Goal: Information Seeking & Learning: Check status

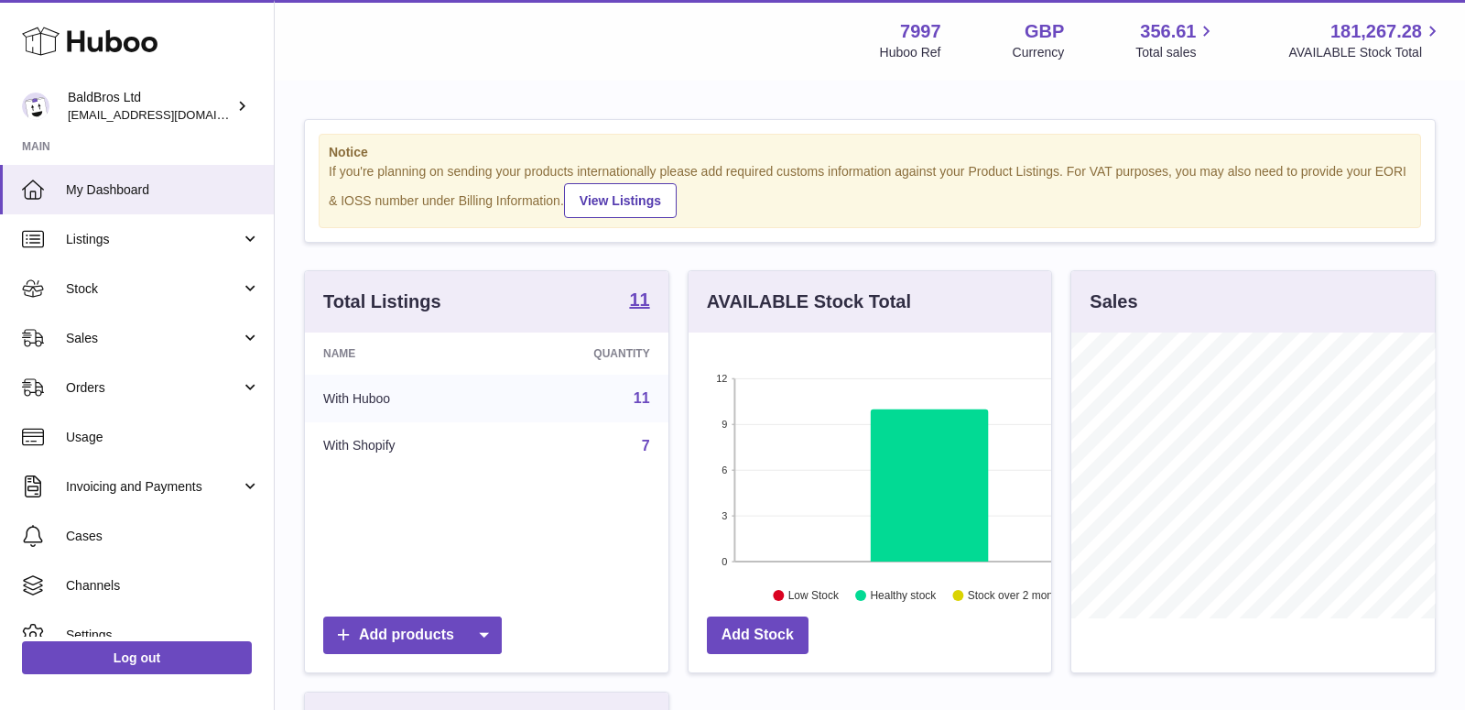
scroll to position [285, 364]
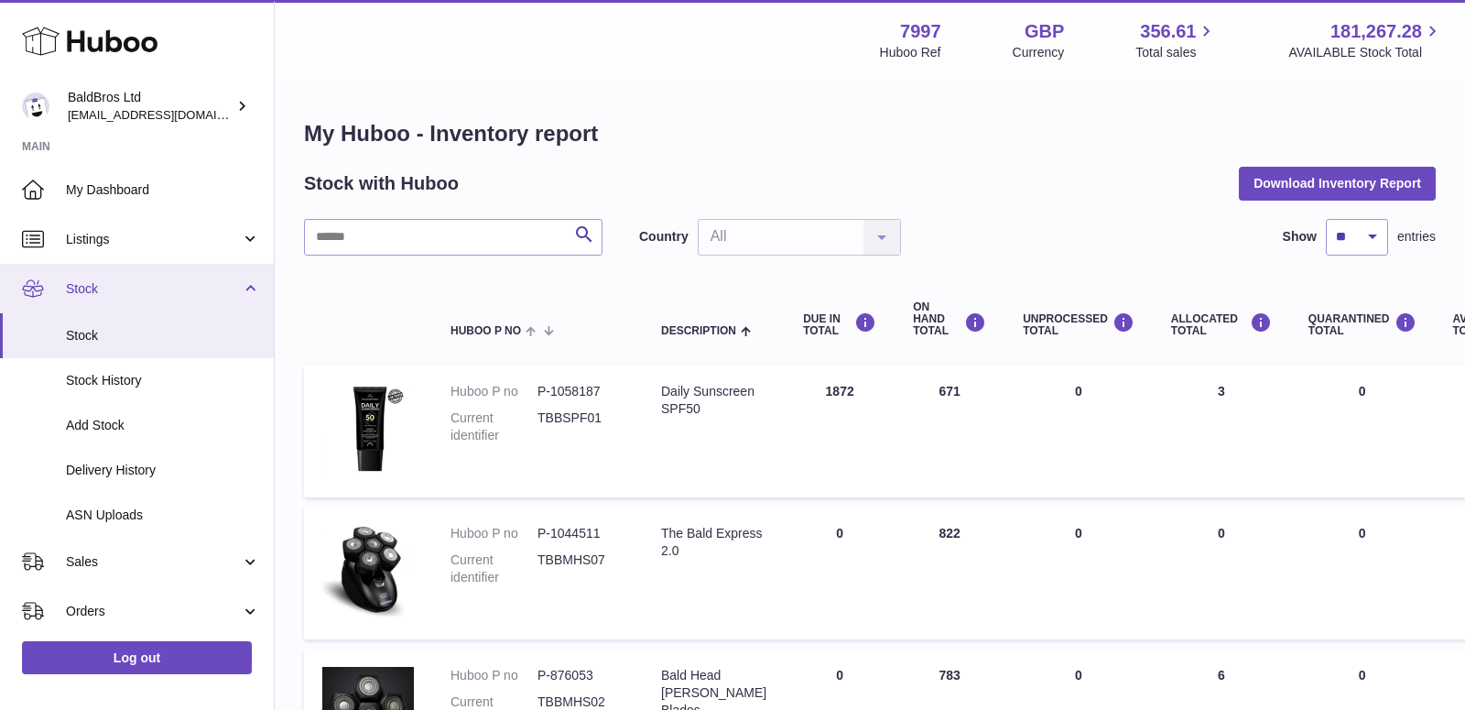
click at [246, 279] on link "Stock" at bounding box center [137, 288] width 274 height 49
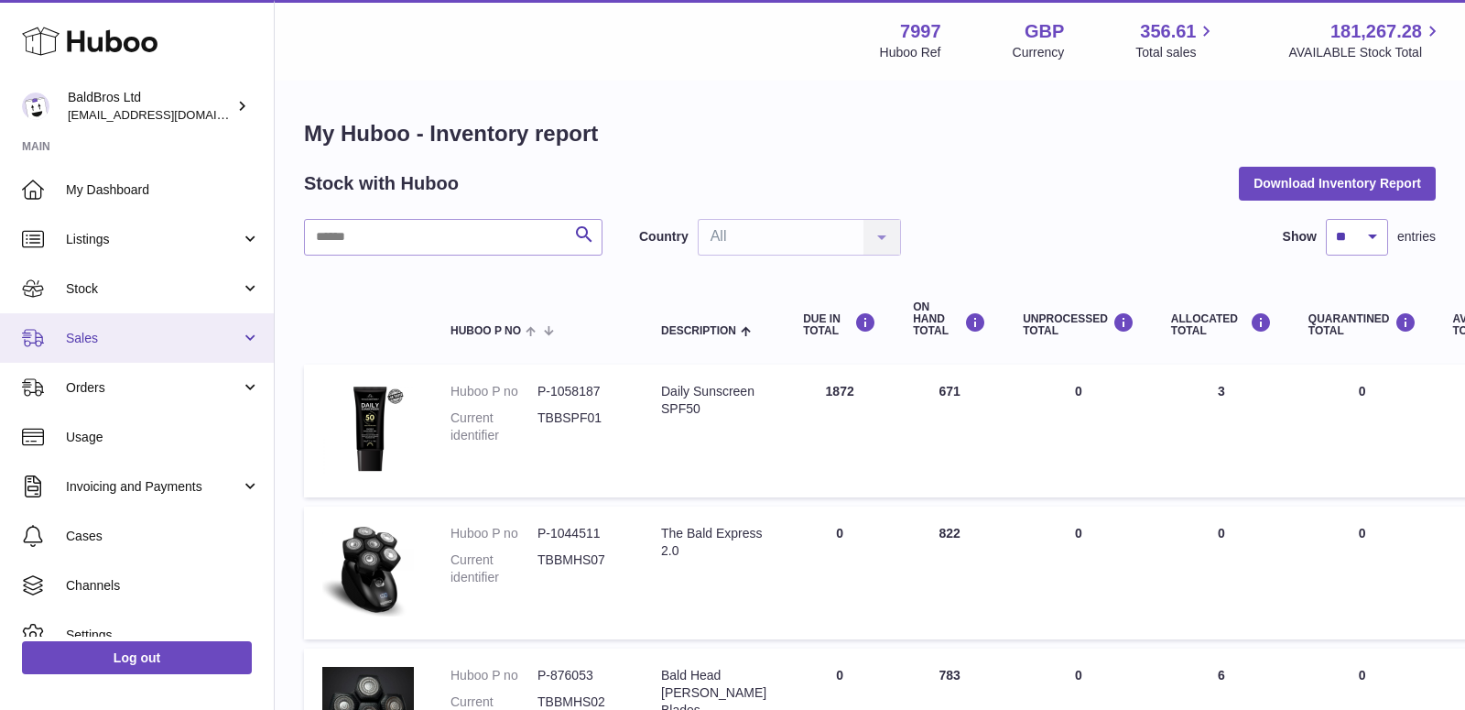
click at [146, 344] on span "Sales" at bounding box center [153, 338] width 175 height 17
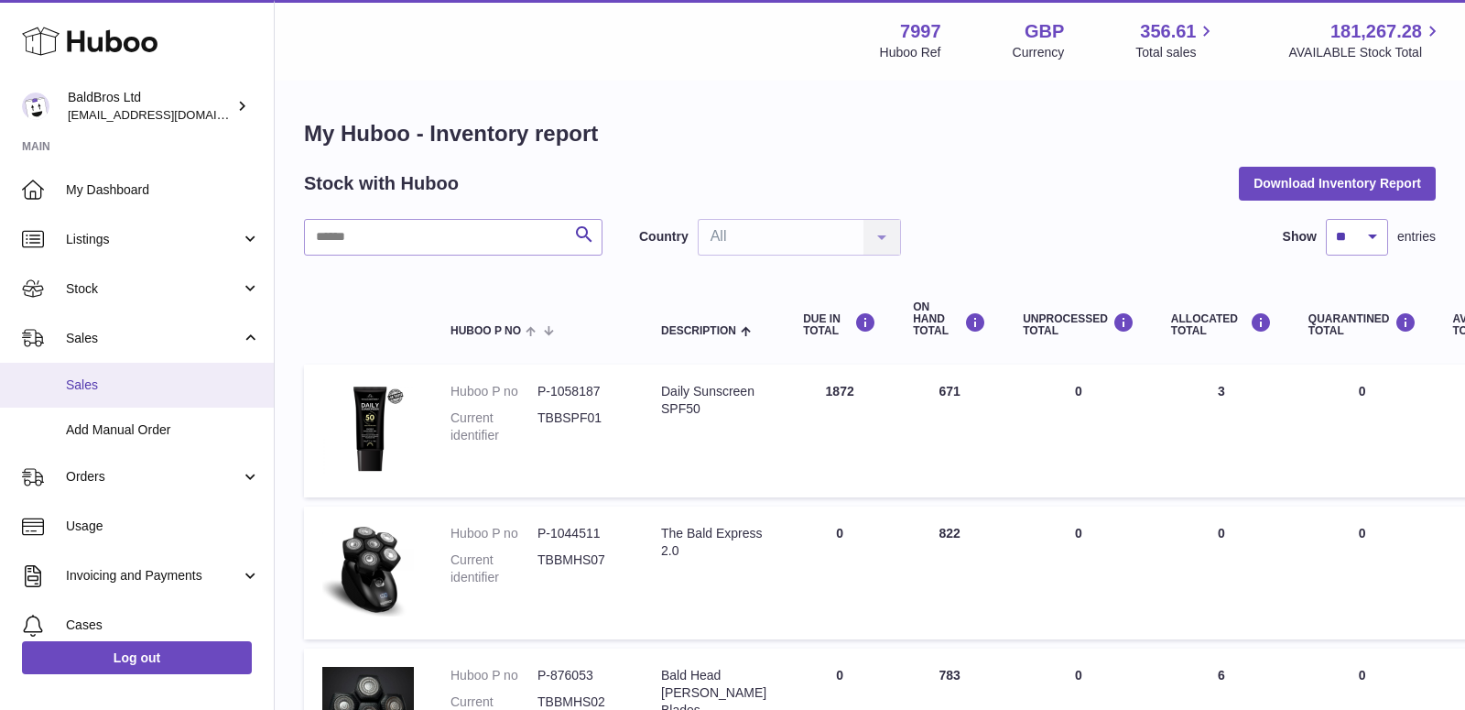
click at [120, 391] on span "Sales" at bounding box center [163, 384] width 194 height 17
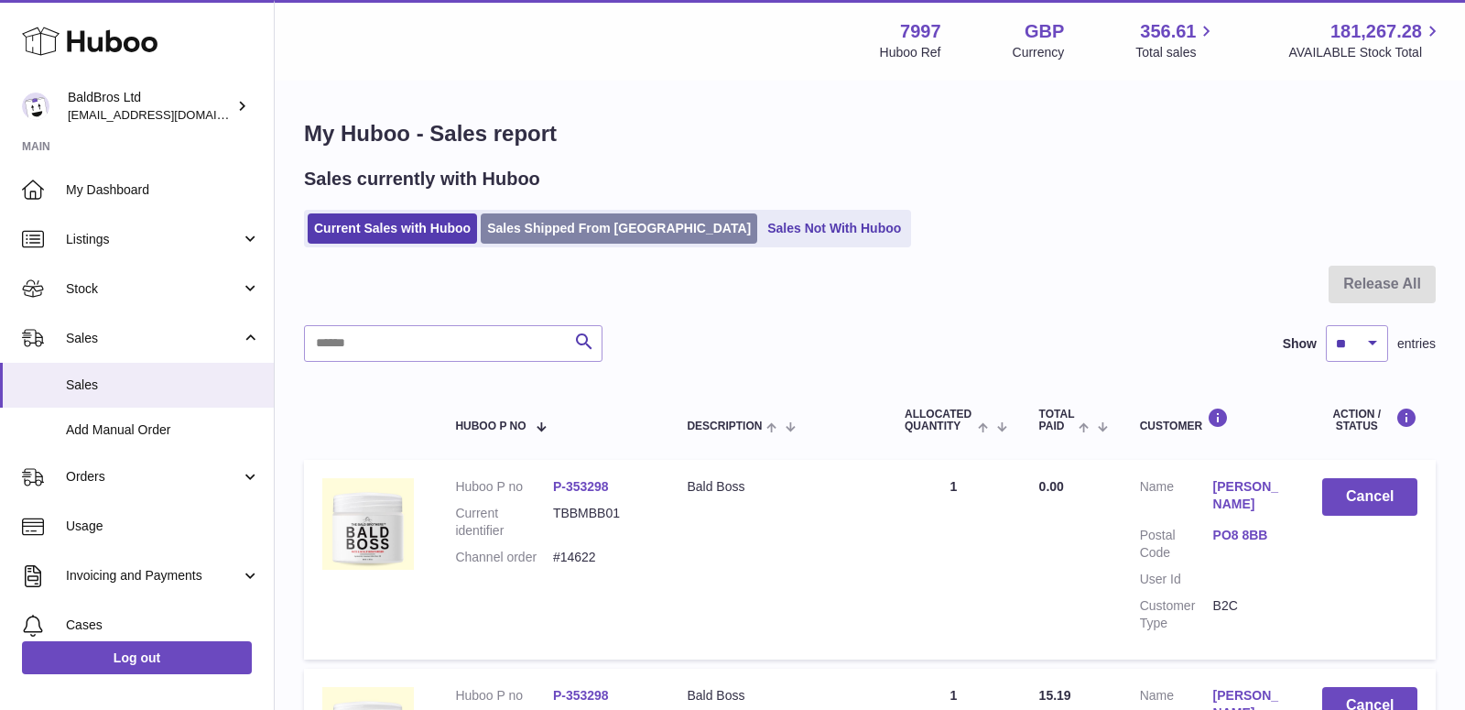
click at [552, 222] on link "Sales Shipped From [GEOGRAPHIC_DATA]" at bounding box center [619, 228] width 277 height 30
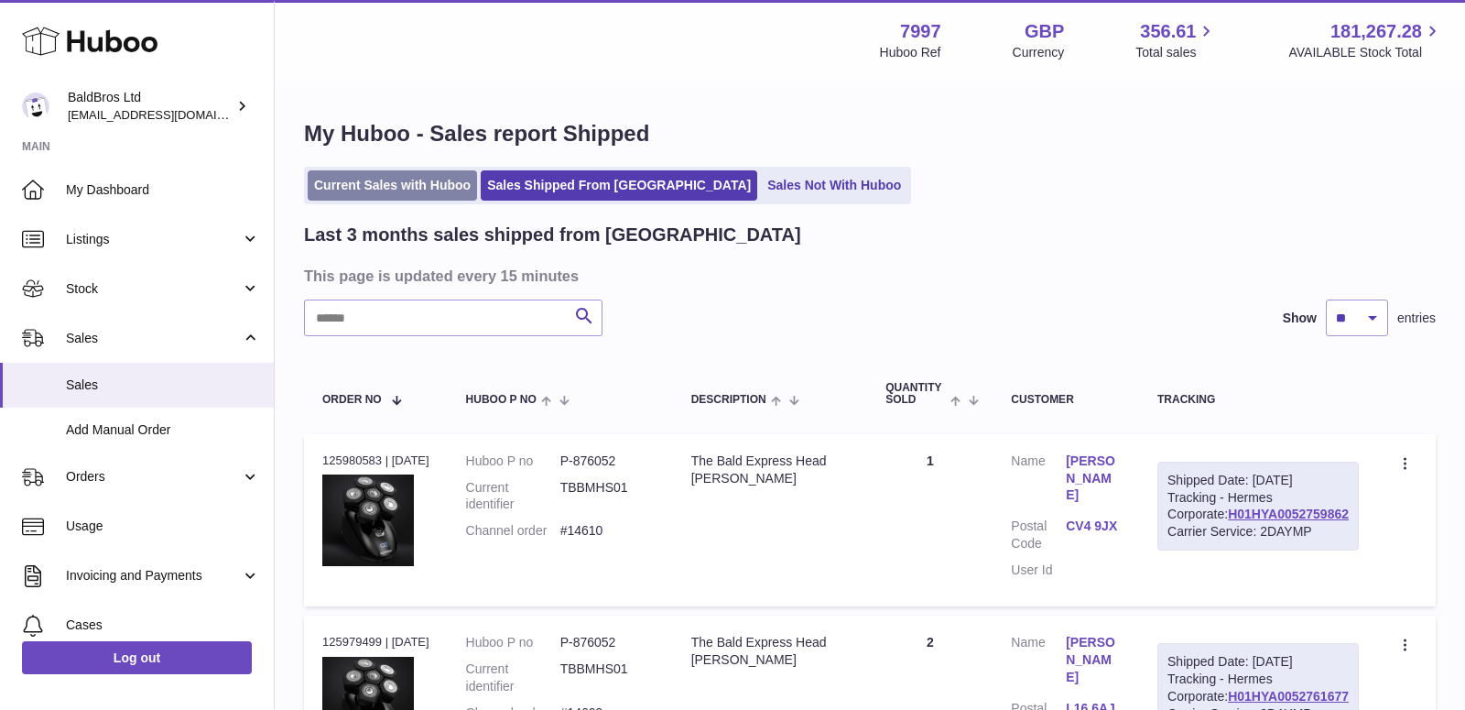
click at [374, 194] on link "Current Sales with Huboo" at bounding box center [392, 185] width 169 height 30
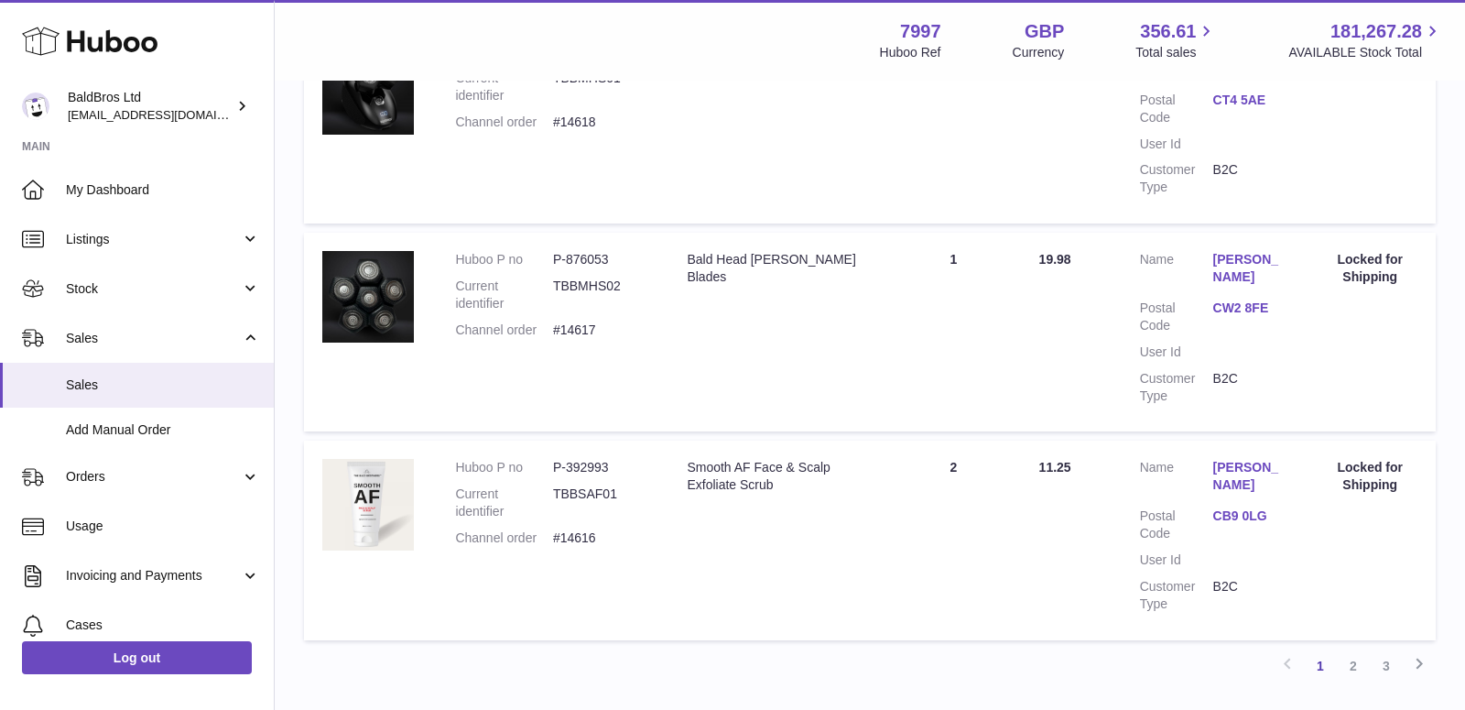
scroll to position [2022, 0]
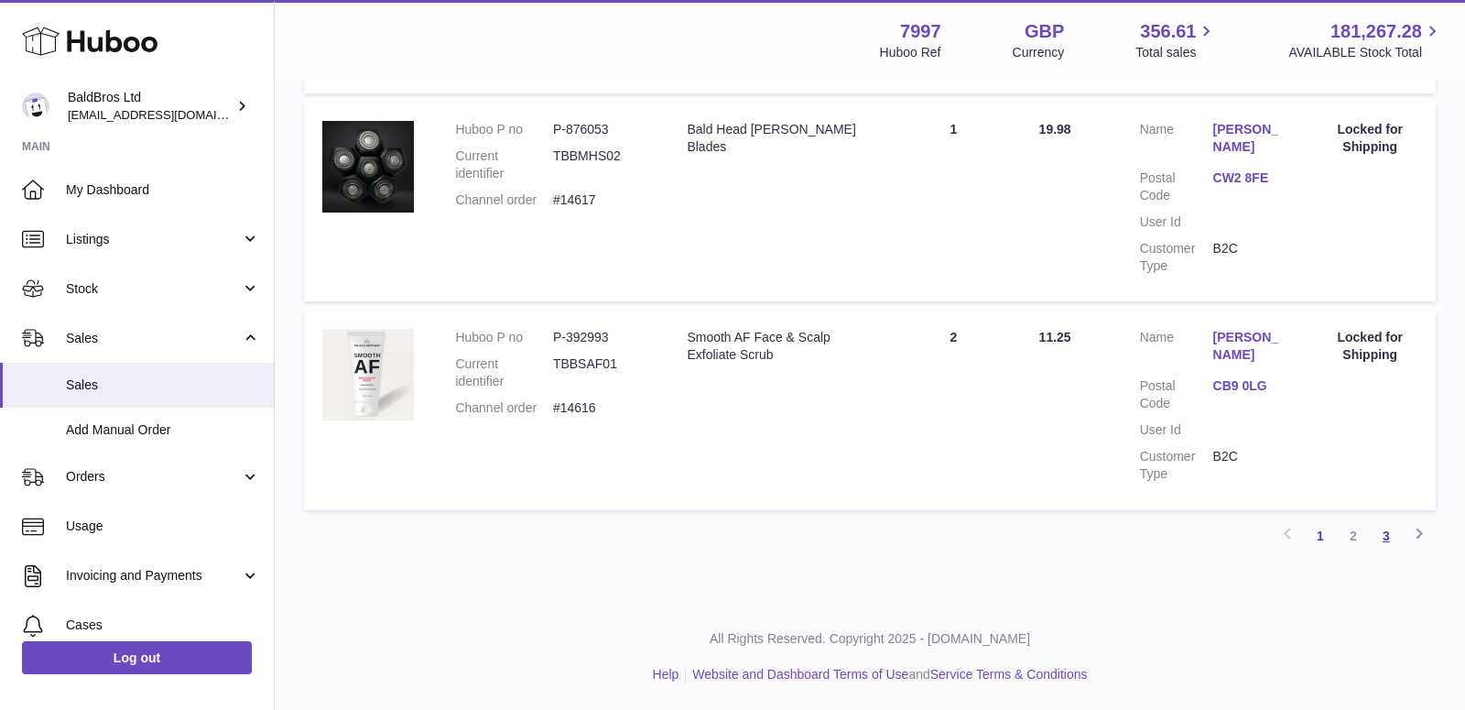
click at [1388, 538] on link "3" at bounding box center [1386, 535] width 33 height 33
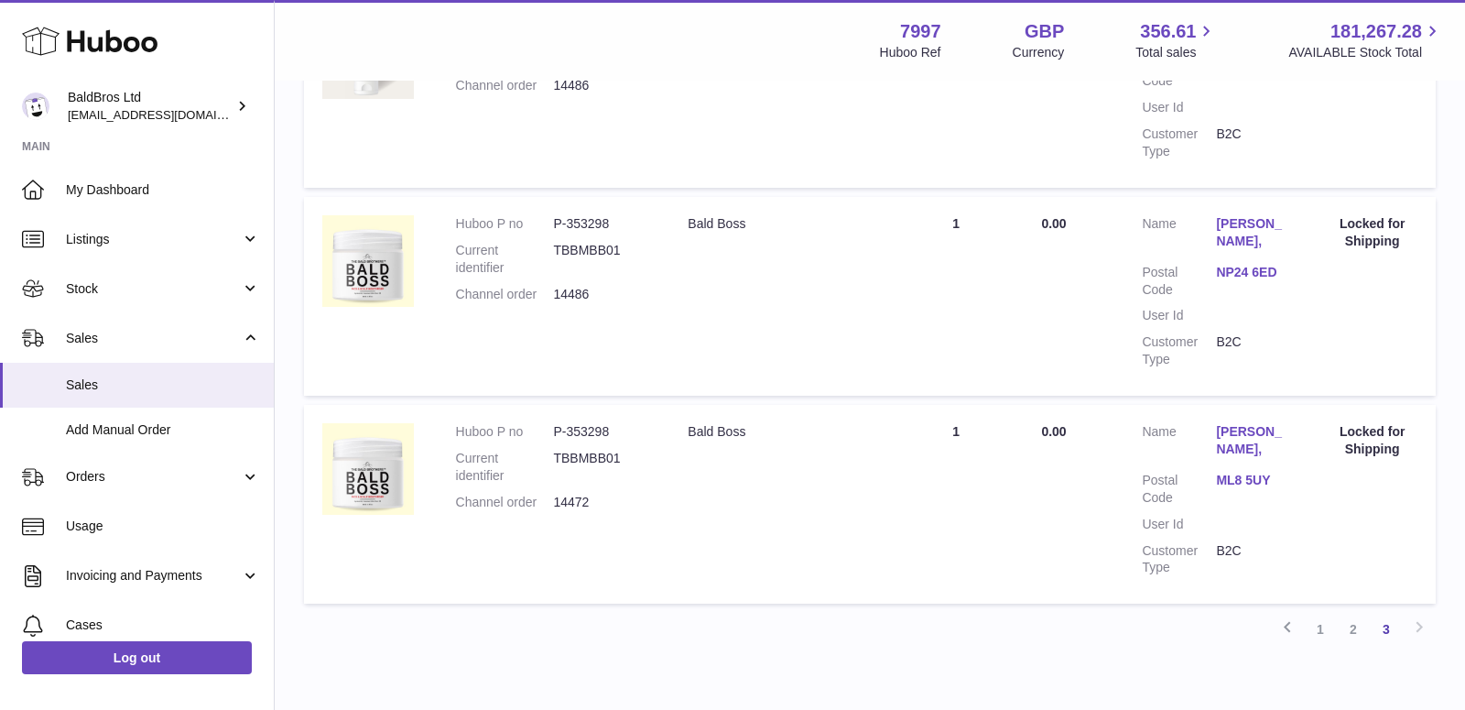
scroll to position [774, 0]
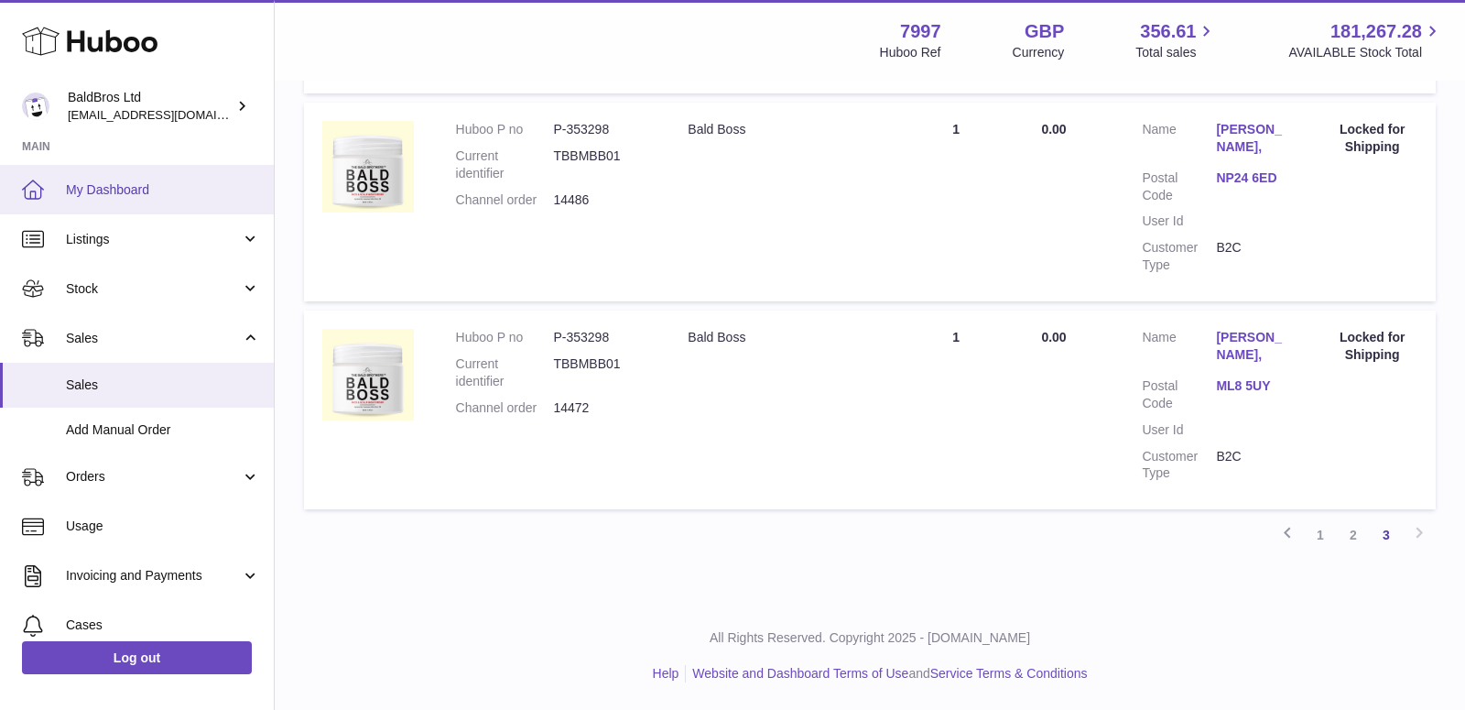
click at [144, 192] on span "My Dashboard" at bounding box center [163, 189] width 194 height 17
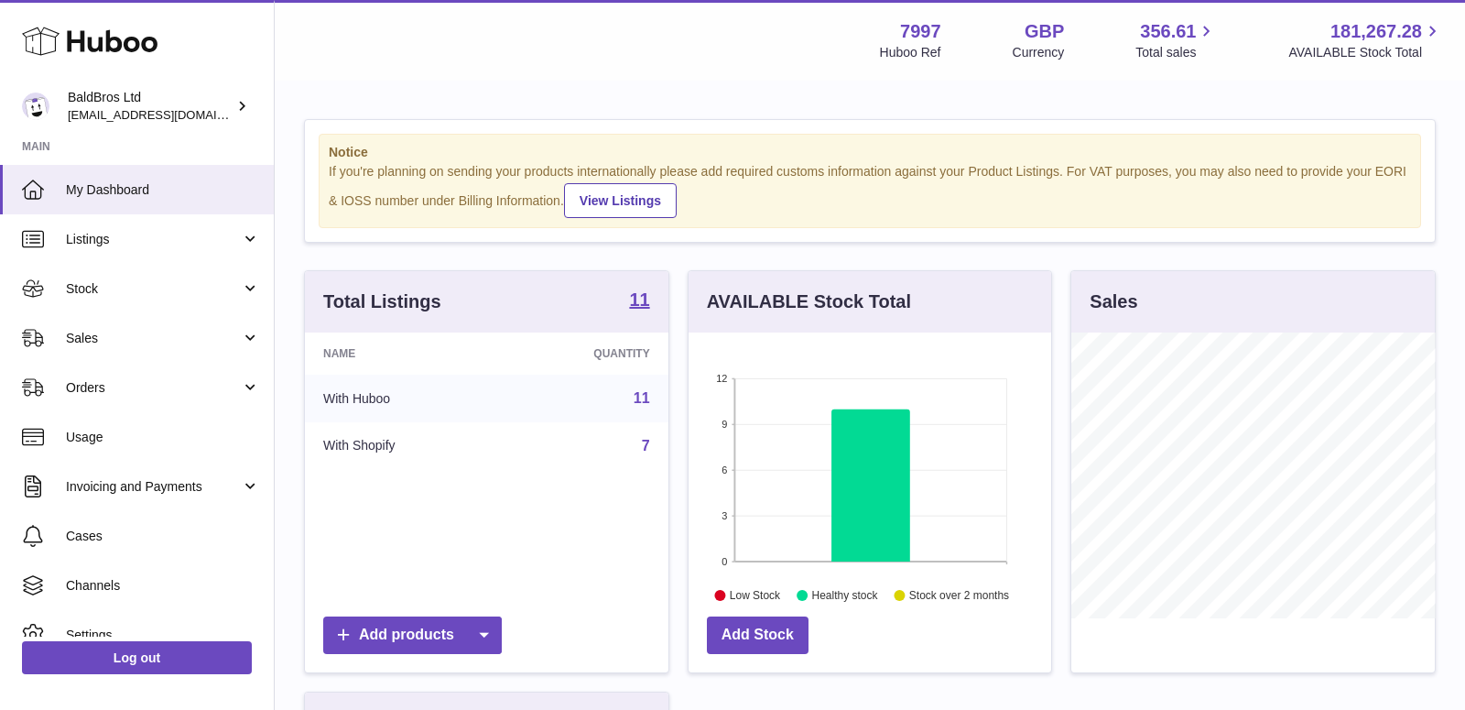
scroll to position [452, 0]
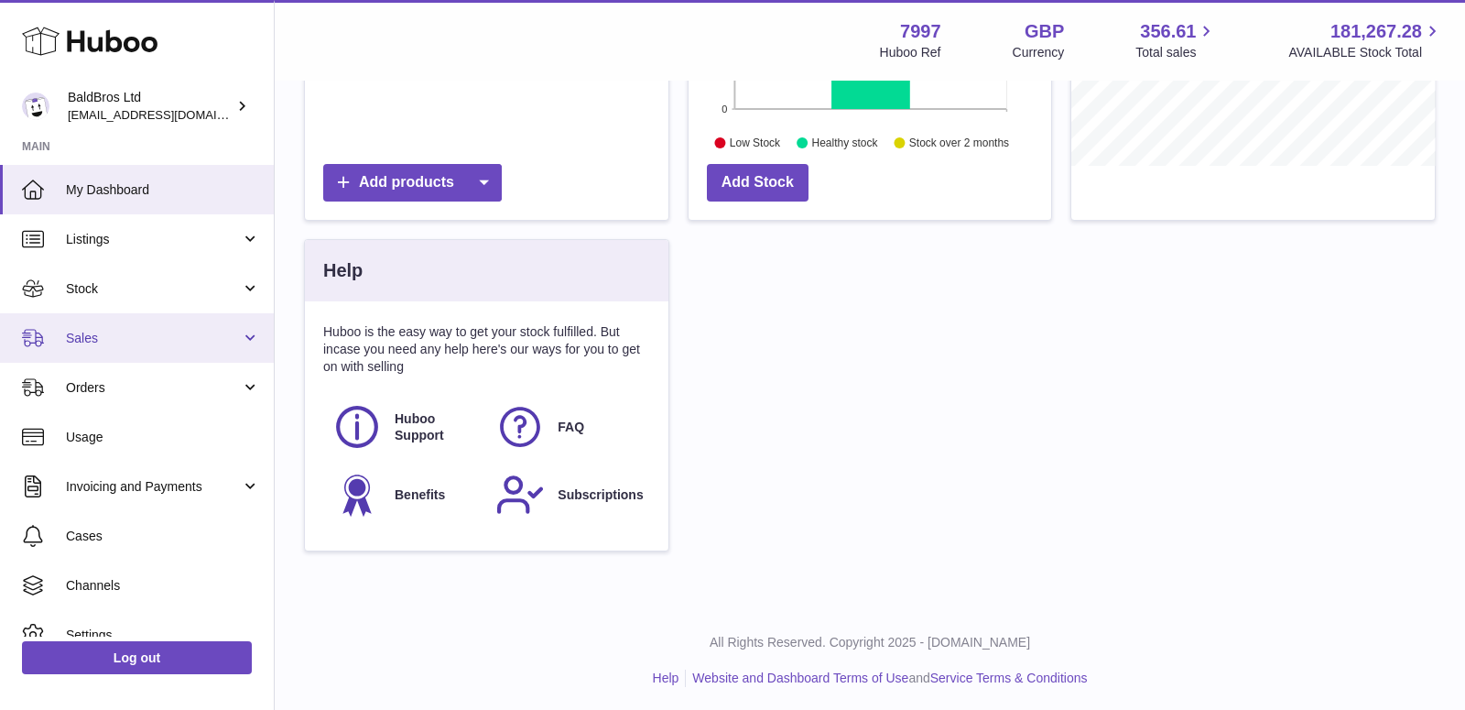
click at [122, 352] on link "Sales" at bounding box center [137, 337] width 274 height 49
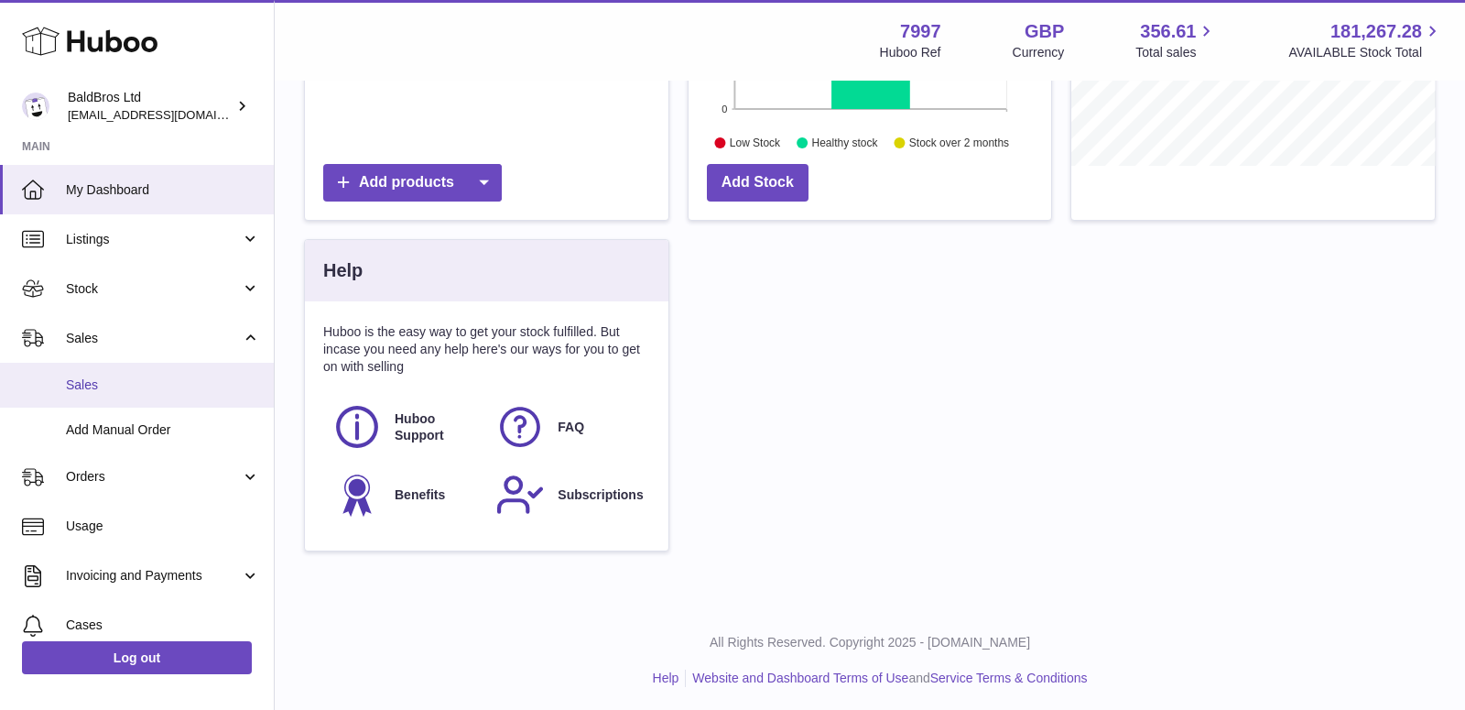
click at [106, 399] on link "Sales" at bounding box center [137, 385] width 274 height 45
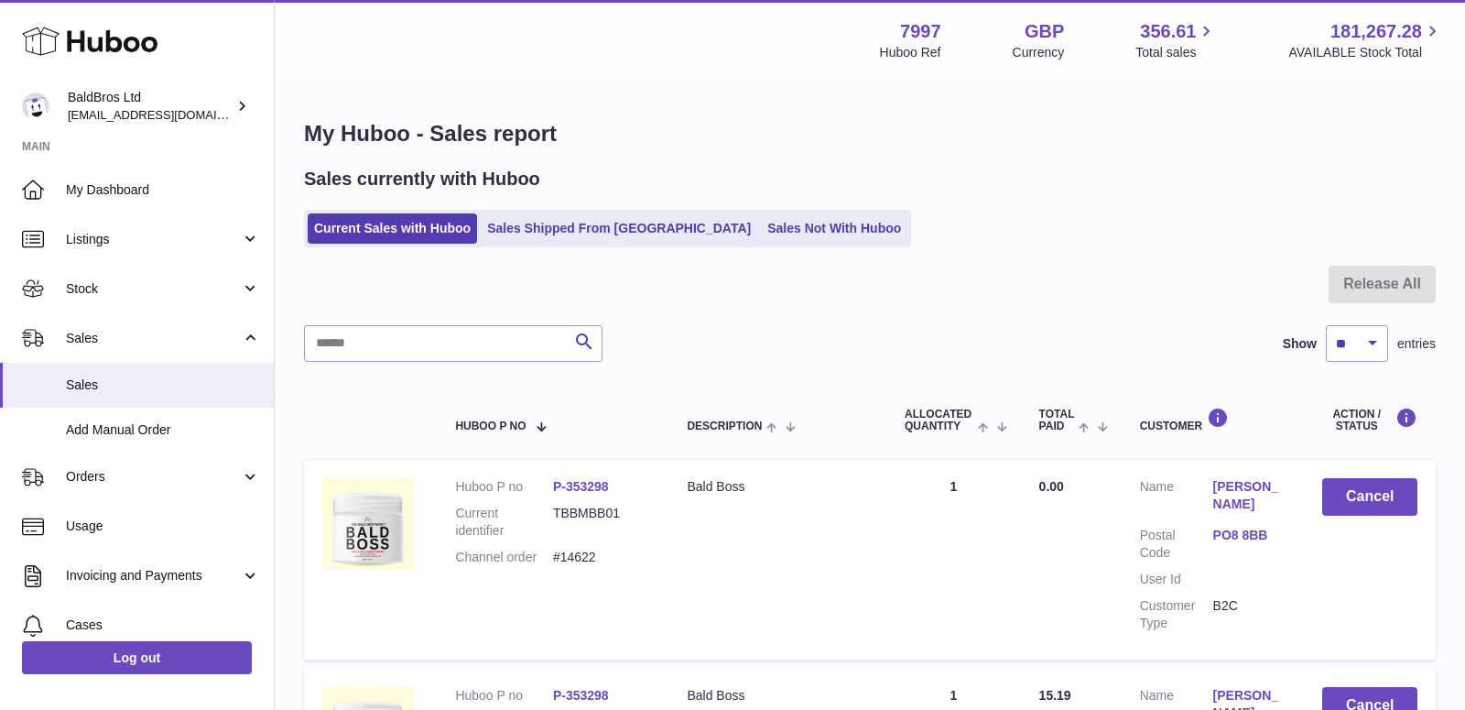
click at [586, 236] on link "Sales Shipped From [GEOGRAPHIC_DATA]" at bounding box center [619, 228] width 277 height 30
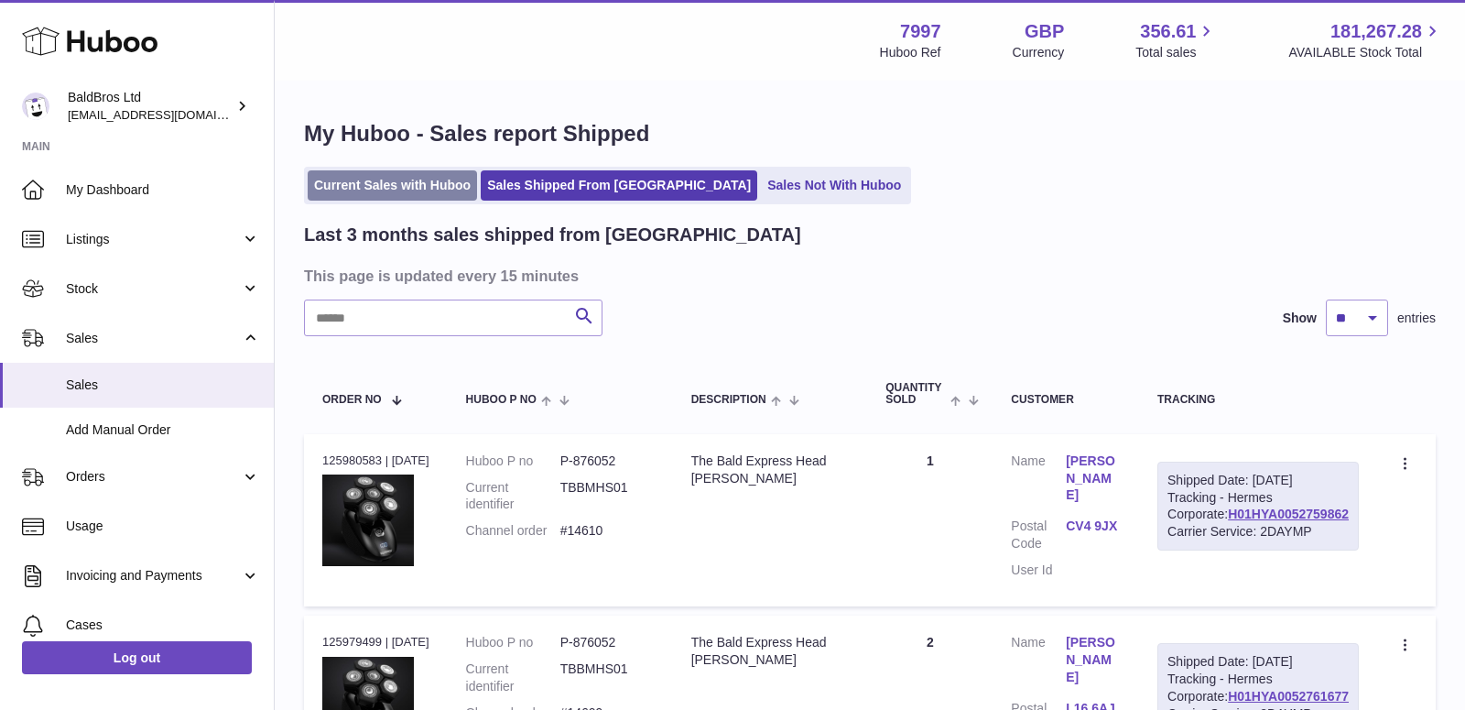
click at [430, 181] on link "Current Sales with Huboo" at bounding box center [392, 185] width 169 height 30
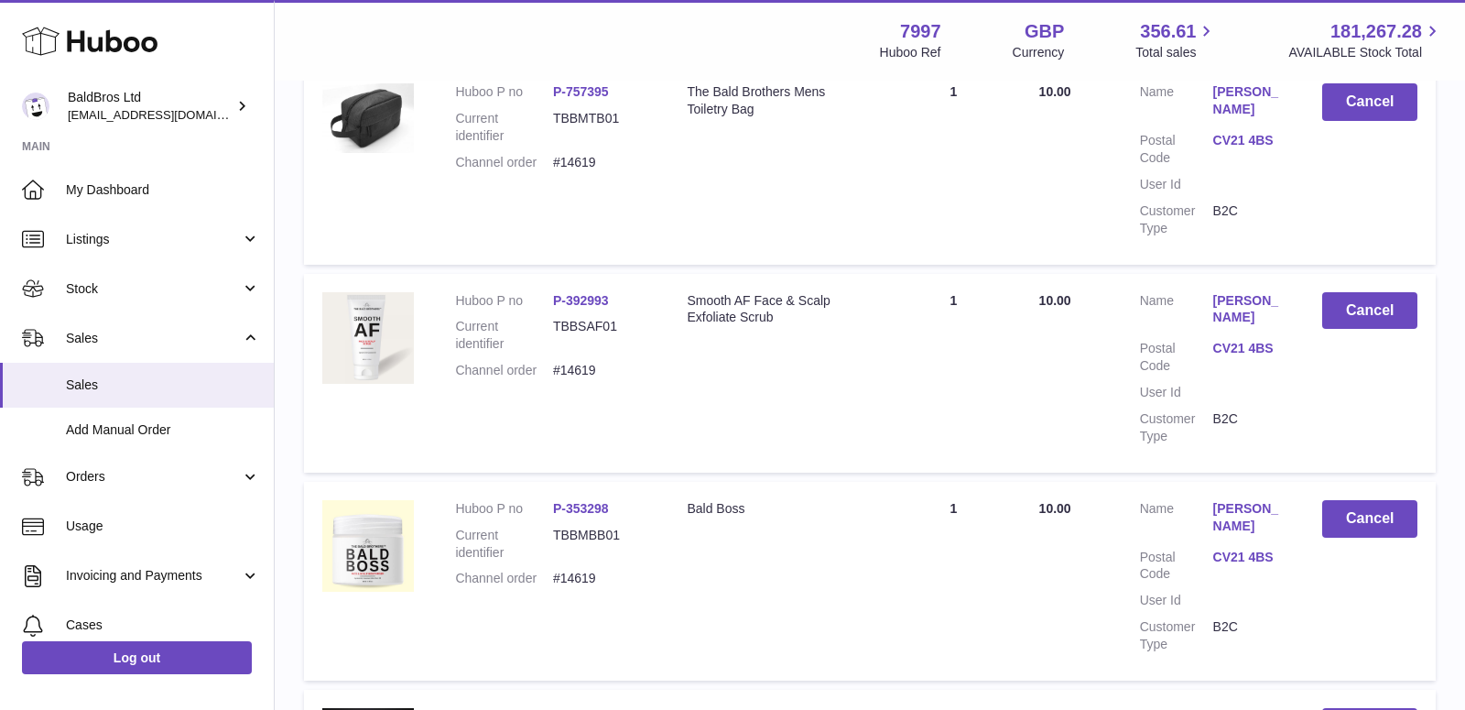
scroll to position [2022, 0]
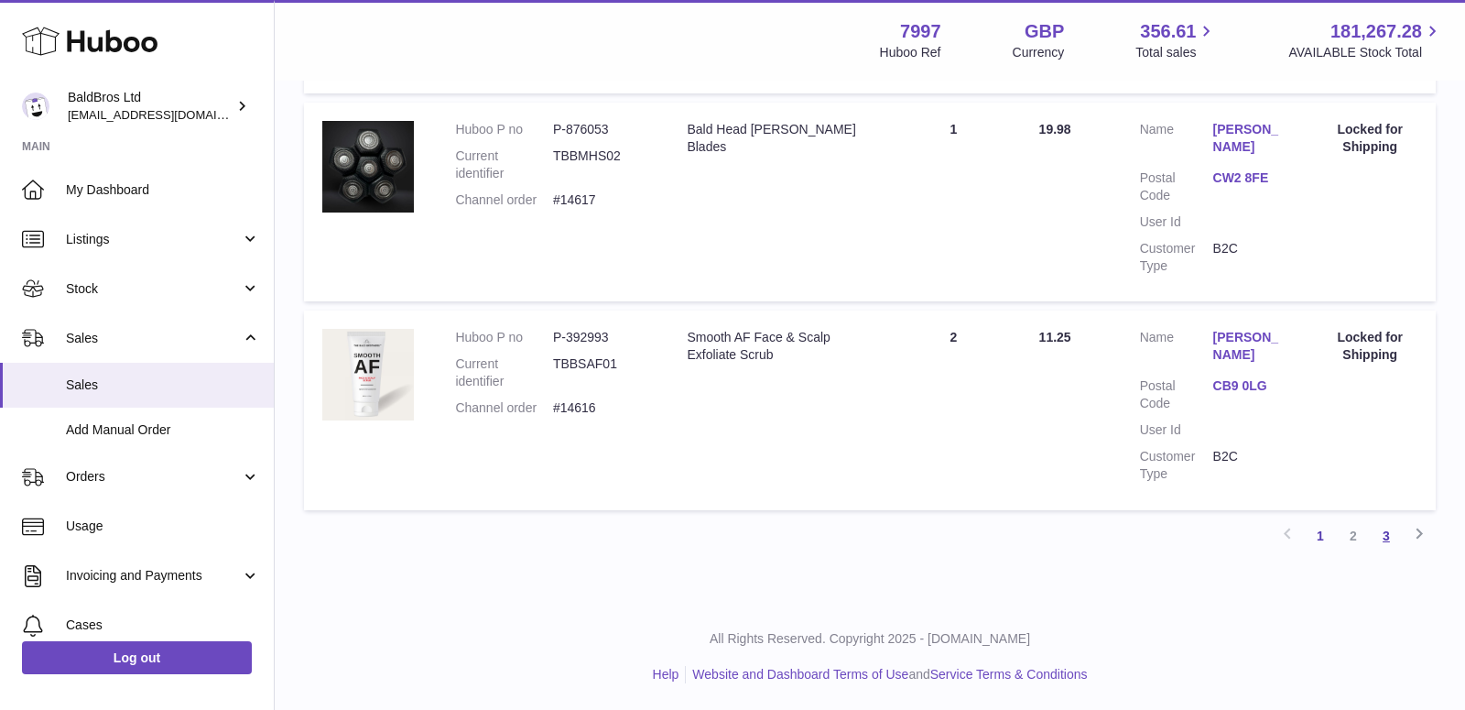
click at [1385, 546] on link "3" at bounding box center [1386, 535] width 33 height 33
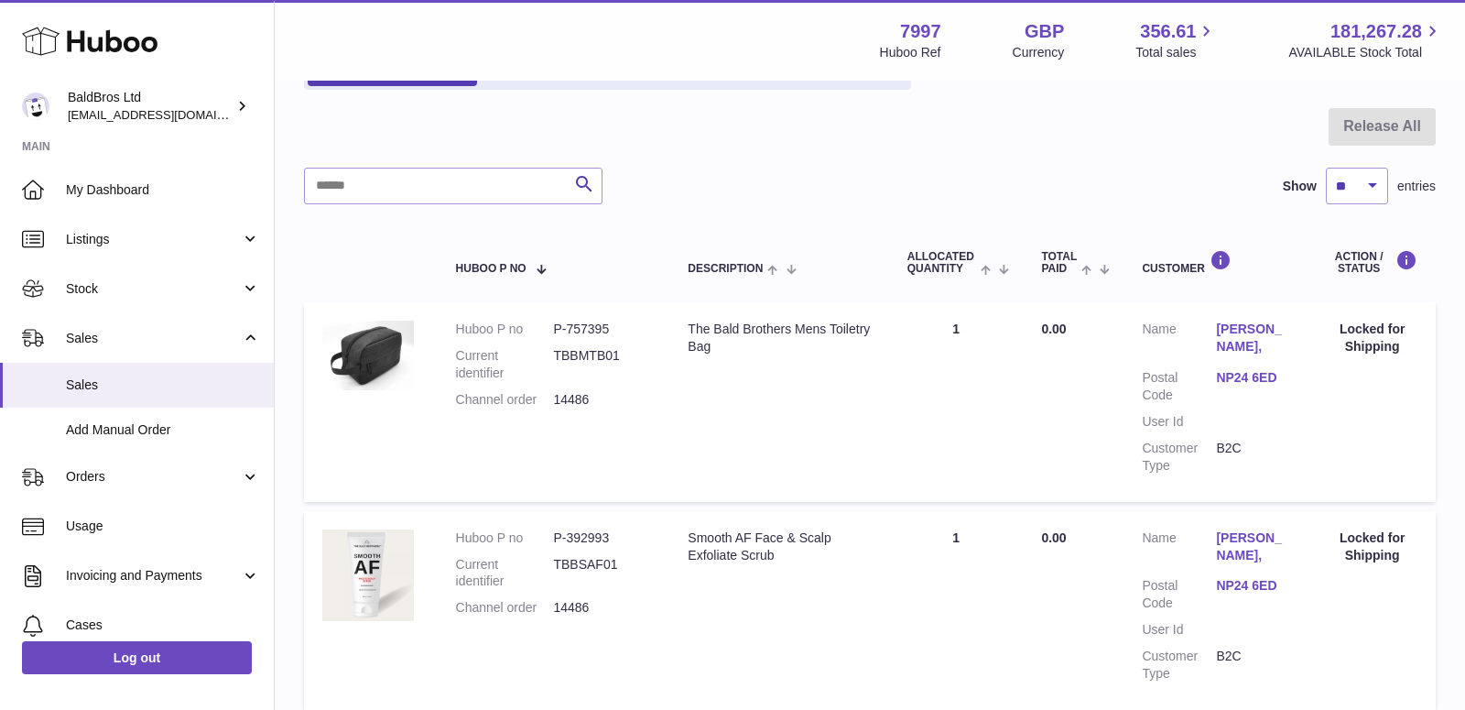
scroll to position [774, 0]
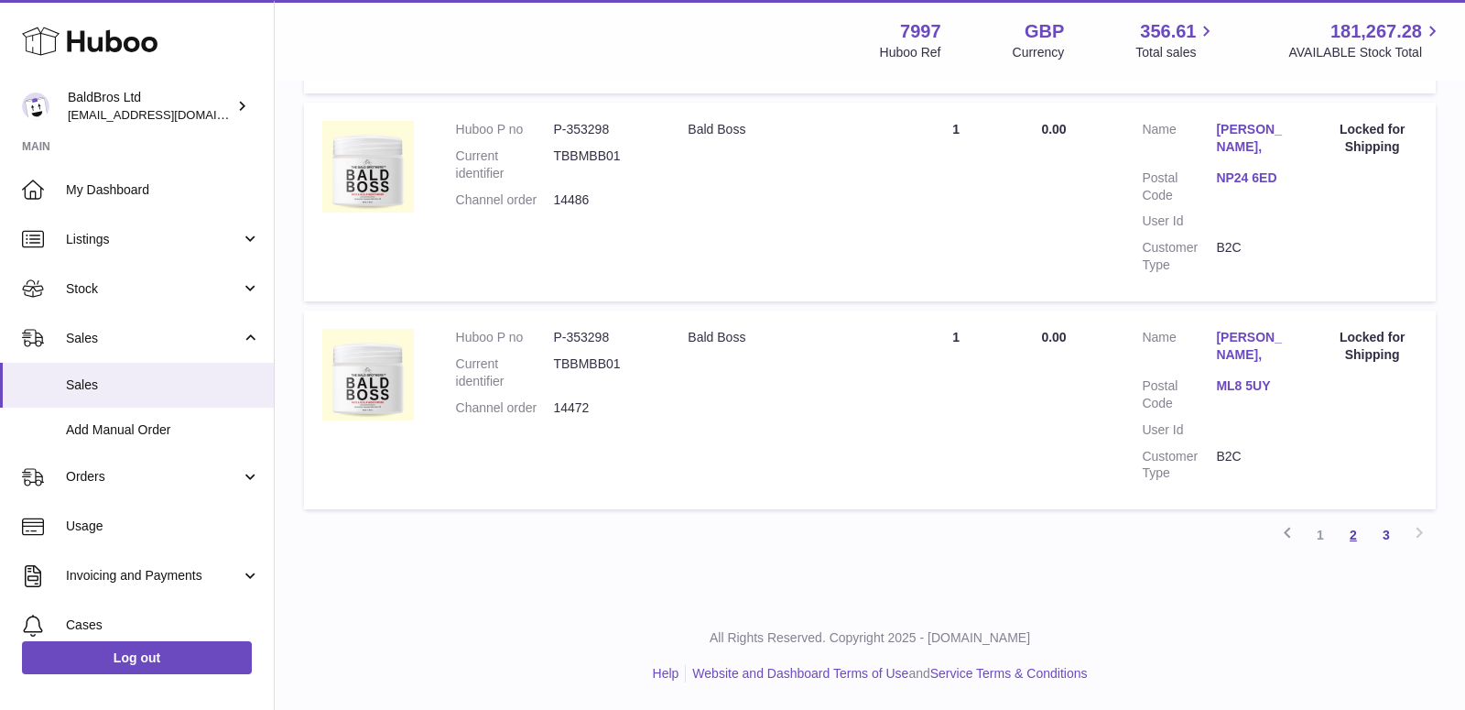
click at [1346, 539] on link "2" at bounding box center [1353, 534] width 33 height 33
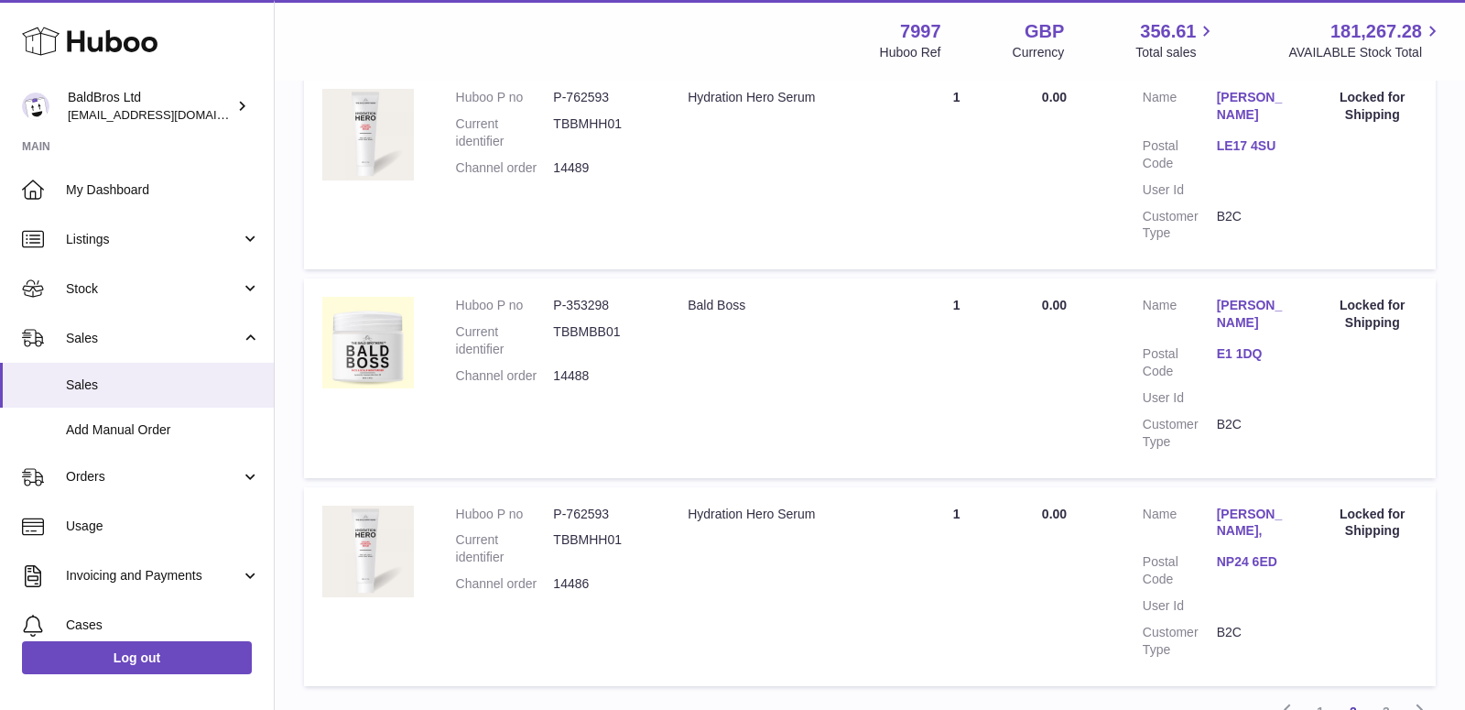
scroll to position [1825, 0]
